Goal: Transaction & Acquisition: Download file/media

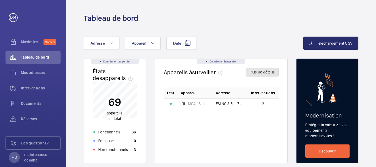
click at [265, 72] on button "Plus de détails" at bounding box center [262, 72] width 33 height 9
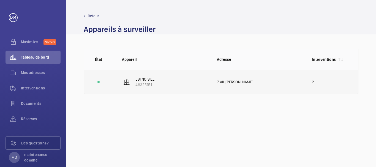
click at [141, 81] on p "ESI NOISIEL" at bounding box center [145, 80] width 19 height 6
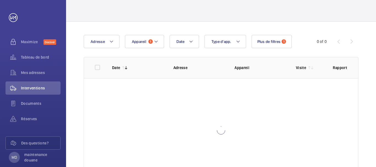
scroll to position [57, 0]
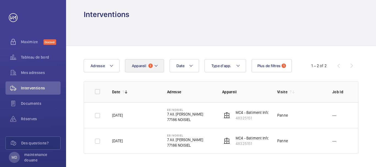
scroll to position [4, 0]
click at [252, 113] on p "MC4 - Batiment Informatique - 63027" at bounding box center [267, 113] width 63 height 6
click at [244, 113] on p "MC4 - Batiment Informatique - 63027" at bounding box center [267, 113] width 63 height 6
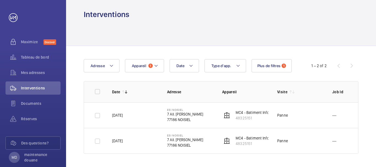
click at [244, 113] on p "MC4 - Batiment Informatique - 63027" at bounding box center [267, 113] width 63 height 6
click at [264, 119] on p "48325151" at bounding box center [267, 118] width 63 height 6
click at [283, 114] on div "Panne" at bounding box center [283, 116] width 11 height 6
click at [36, 88] on span "Interventions" at bounding box center [41, 88] width 40 height 6
click at [33, 101] on span "Documents" at bounding box center [41, 104] width 40 height 6
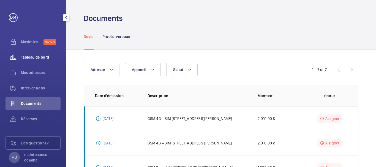
click at [23, 59] on span "Tableau de bord" at bounding box center [41, 58] width 40 height 6
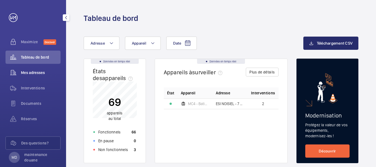
click at [23, 73] on span "Mes adresses" at bounding box center [41, 73] width 40 height 6
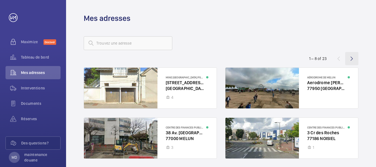
click at [351, 58] on wm-front-icon-button at bounding box center [352, 58] width 13 height 13
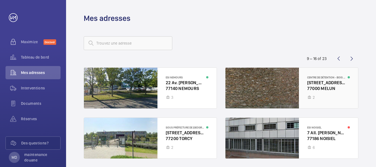
click at [325, 82] on div at bounding box center [292, 88] width 133 height 41
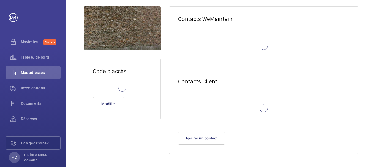
scroll to position [42, 0]
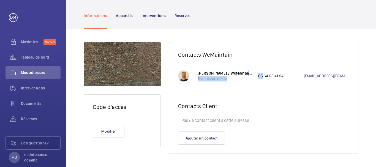
drag, startPoint x: 239, startPoint y: 74, endPoint x: 260, endPoint y: 74, distance: 20.9
click at [253, 74] on p "[PERSON_NAME] / WeMaintain FR" at bounding box center [225, 74] width 55 height 6
click at [239, 72] on p "[PERSON_NAME] / WeMaintain FR" at bounding box center [225, 74] width 55 height 6
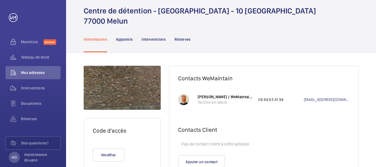
scroll to position [0, 0]
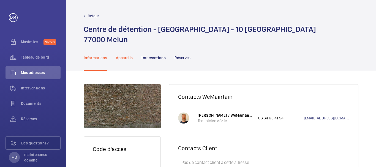
click at [125, 59] on p "Appareils" at bounding box center [124, 58] width 17 height 6
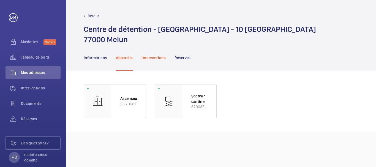
click at [158, 56] on p "Interventions" at bounding box center [154, 58] width 24 height 6
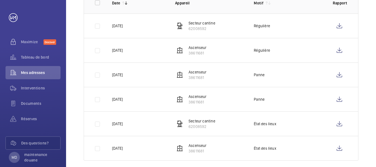
scroll to position [121, 0]
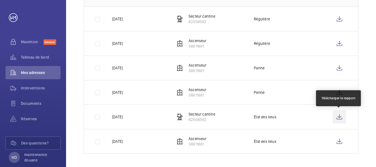
click at [340, 117] on wm-front-icon-button at bounding box center [339, 117] width 13 height 13
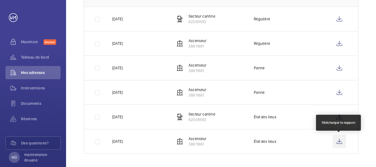
click at [340, 141] on wm-front-icon-button at bounding box center [339, 141] width 13 height 13
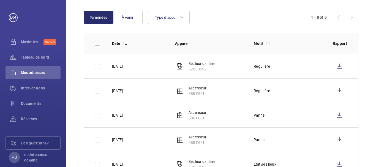
scroll to position [58, 0]
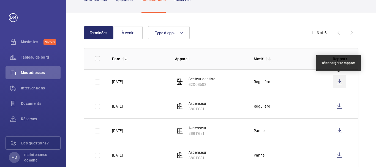
click at [340, 81] on wm-front-icon-button at bounding box center [339, 81] width 13 height 13
